Goal: Check status: Check status

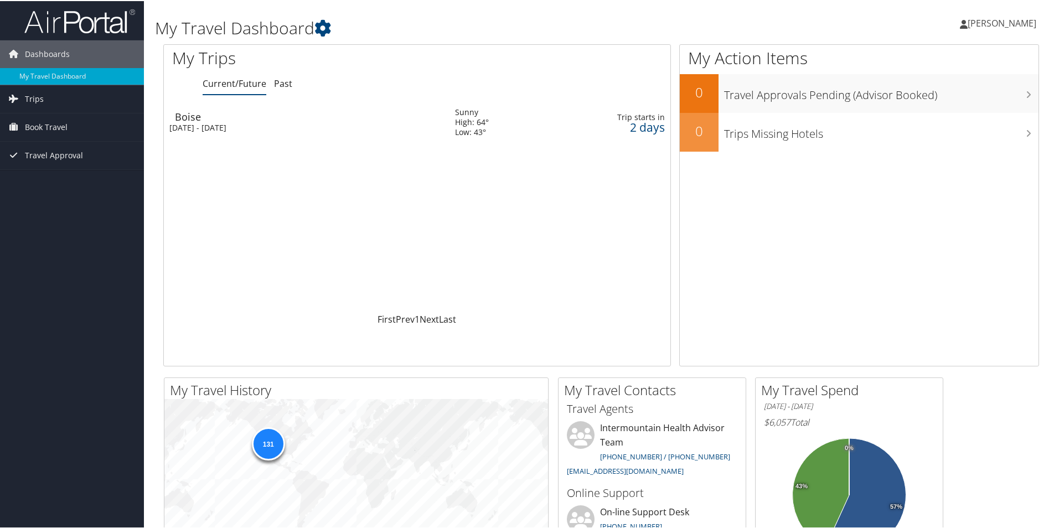
click at [236, 126] on div "Wed 8 Oct 2025 - Fri 10 Oct 2025" at bounding box center [303, 127] width 269 height 10
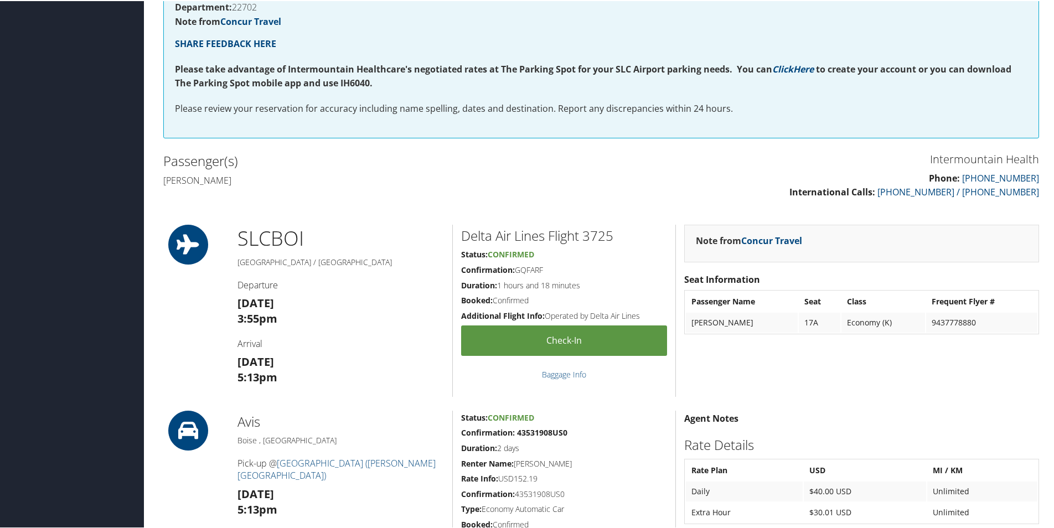
scroll to position [173, 0]
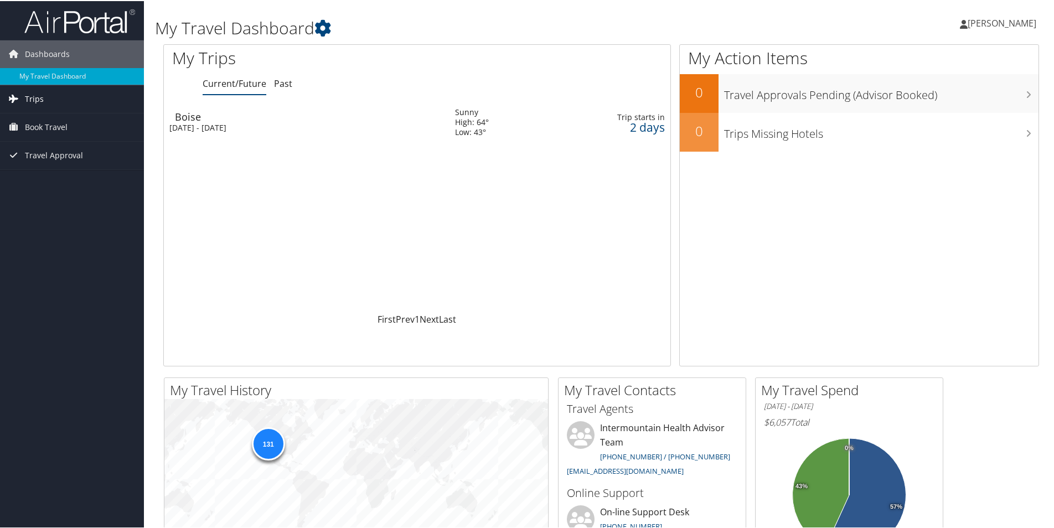
click at [33, 97] on span "Trips" at bounding box center [34, 98] width 19 height 28
click at [29, 117] on link "Current/Future Trips" at bounding box center [72, 120] width 144 height 17
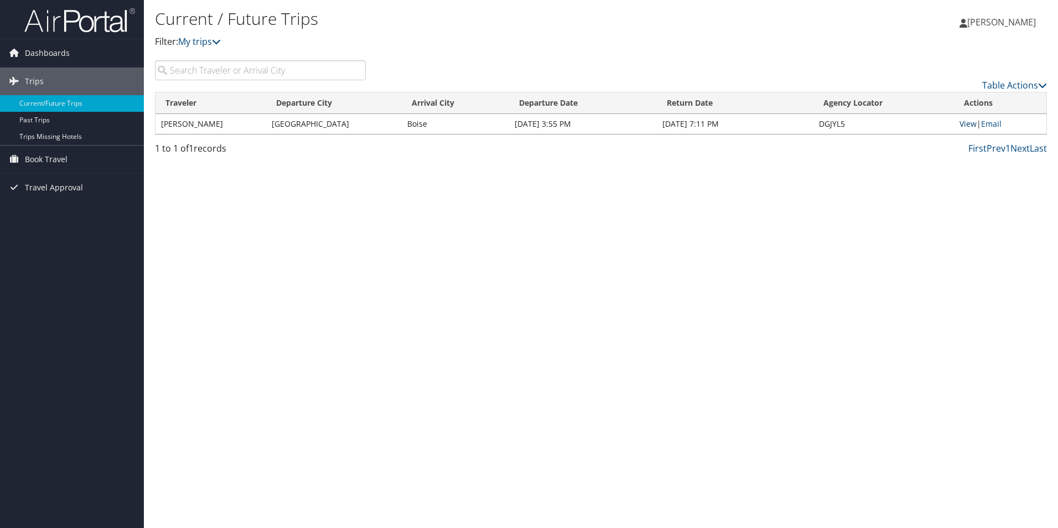
click at [971, 125] on link "View" at bounding box center [968, 123] width 17 height 11
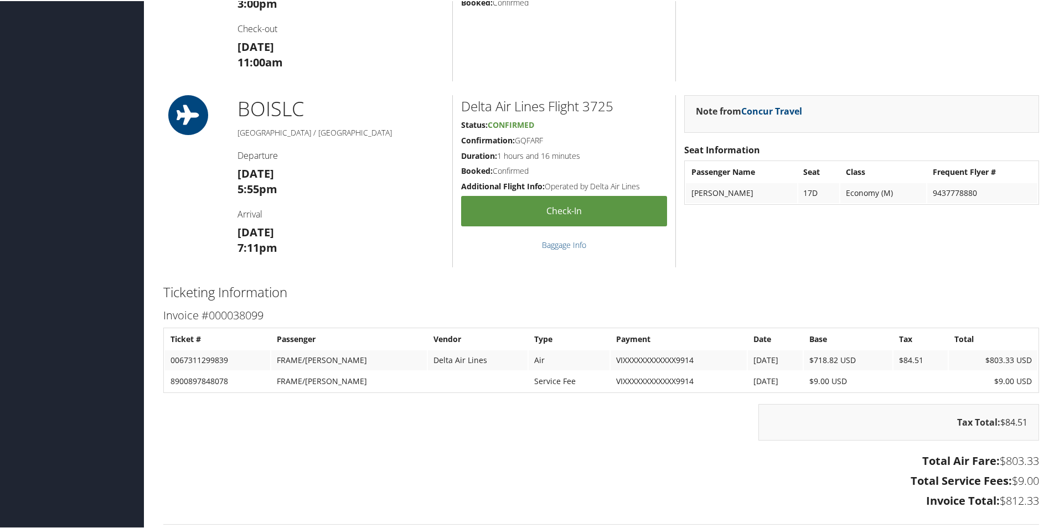
scroll to position [941, 0]
